Goal: Information Seeking & Learning: Learn about a topic

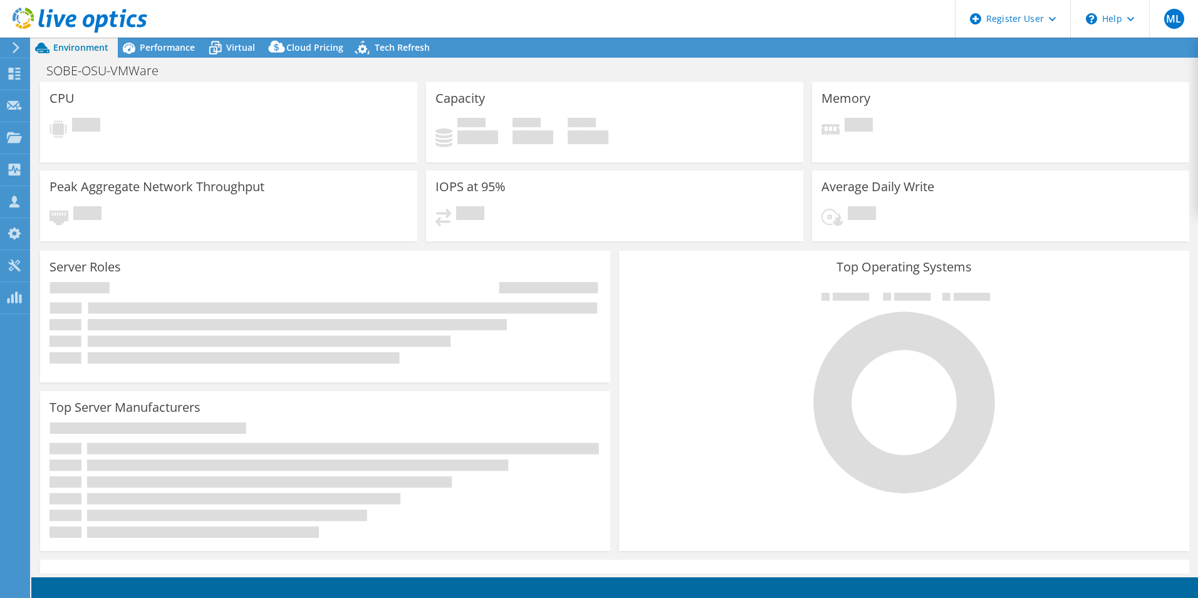
select select "USD"
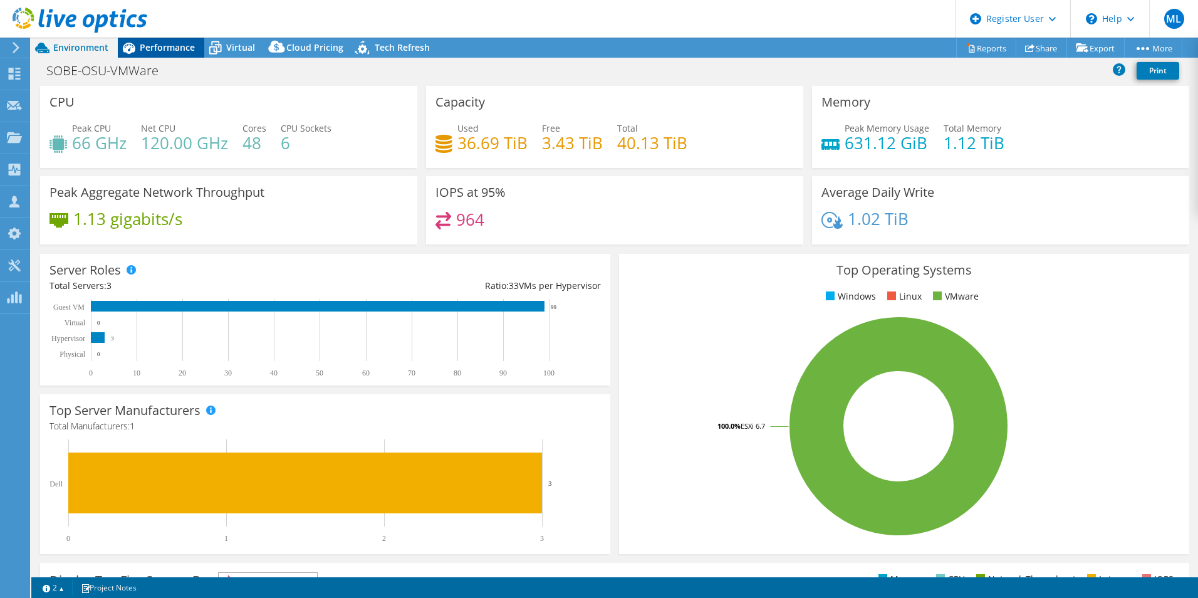
click at [169, 45] on span "Performance" at bounding box center [167, 47] width 55 height 12
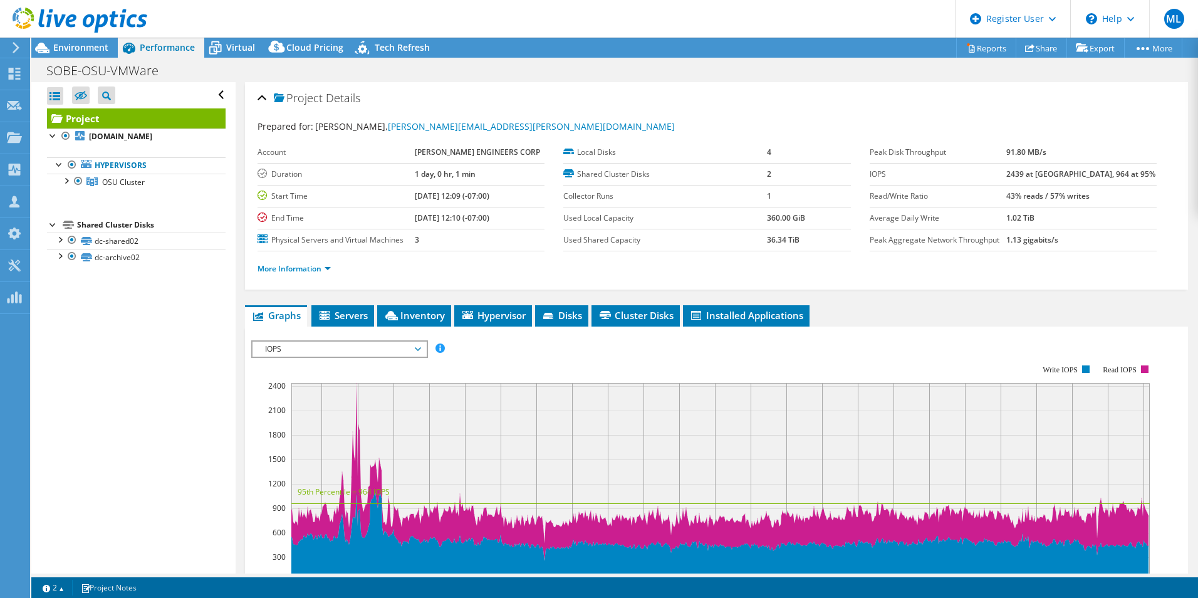
drag, startPoint x: 1012, startPoint y: 174, endPoint x: 1128, endPoint y: 178, distance: 115.4
click at [1128, 178] on tr "IOPS 2439 at [GEOGRAPHIC_DATA], 964 at 95%" at bounding box center [1013, 174] width 287 height 22
click at [1128, 178] on td "2439 at [GEOGRAPHIC_DATA], 964 at 95%" at bounding box center [1082, 174] width 150 height 22
drag, startPoint x: 1128, startPoint y: 178, endPoint x: 1033, endPoint y: 169, distance: 95.1
click at [1033, 169] on tr "IOPS 2439 at [GEOGRAPHIC_DATA], 964 at 95%" at bounding box center [1013, 174] width 287 height 22
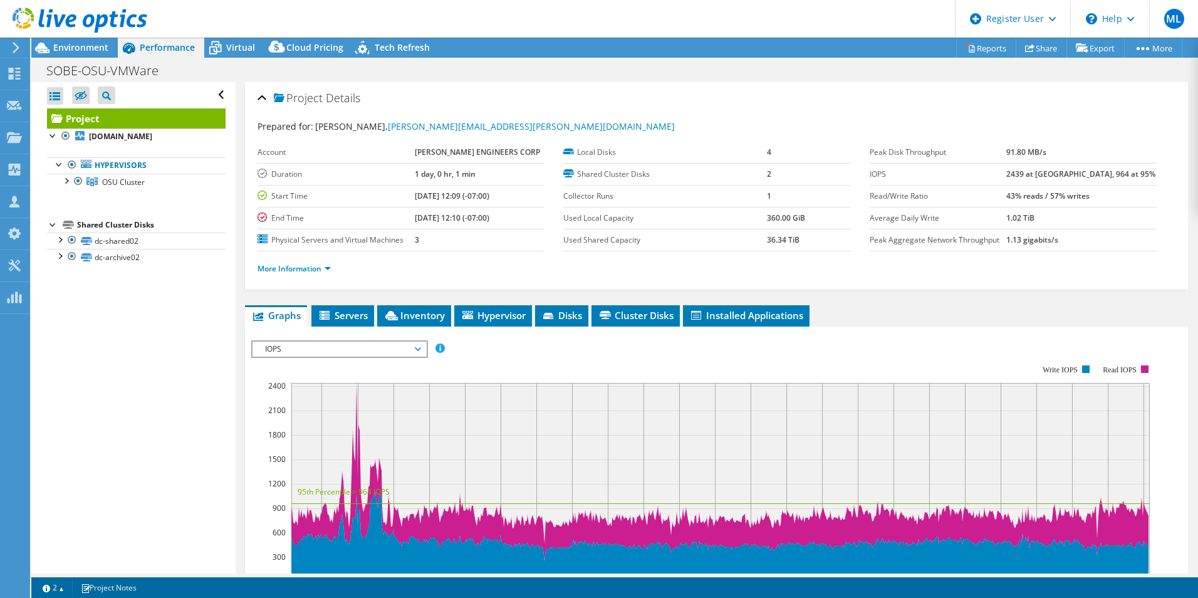
drag, startPoint x: 1033, startPoint y: 169, endPoint x: 1024, endPoint y: 179, distance: 13.3
click at [1007, 179] on label "IOPS" at bounding box center [938, 174] width 137 height 13
drag, startPoint x: 1024, startPoint y: 179, endPoint x: 1125, endPoint y: 183, distance: 101.0
click at [1125, 183] on tr "IOPS 2439 at [GEOGRAPHIC_DATA], 964 at 95%" at bounding box center [1013, 174] width 287 height 22
click at [1125, 183] on td "2439 at [GEOGRAPHIC_DATA], 964 at 95%" at bounding box center [1082, 174] width 150 height 22
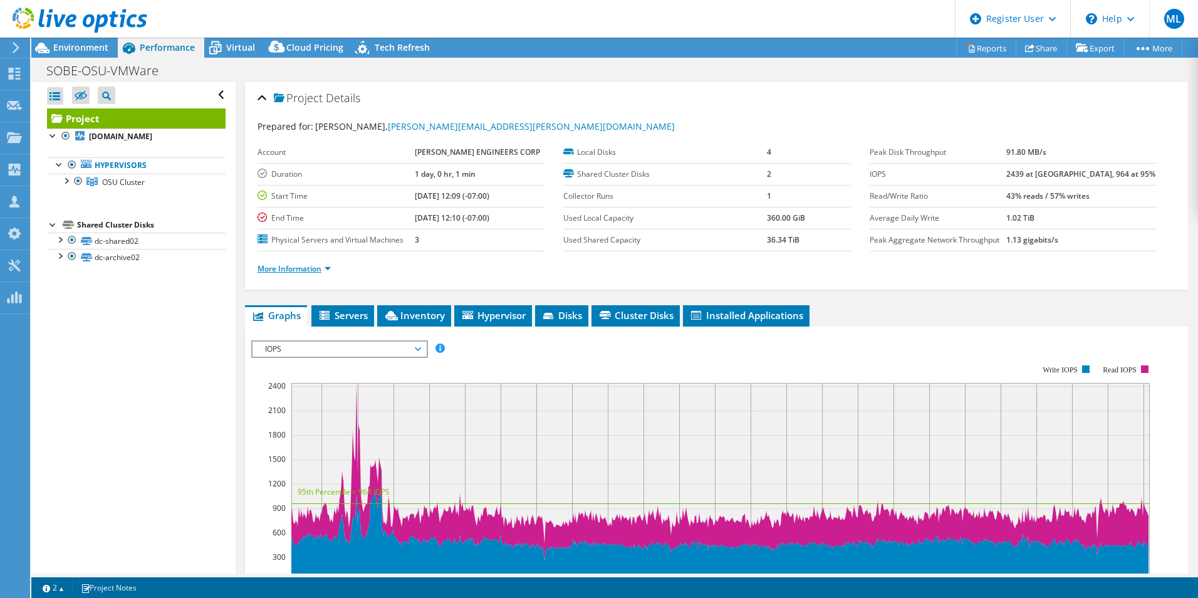
click at [331, 270] on link "More Information" at bounding box center [294, 268] width 73 height 11
